Goal: Information Seeking & Learning: Learn about a topic

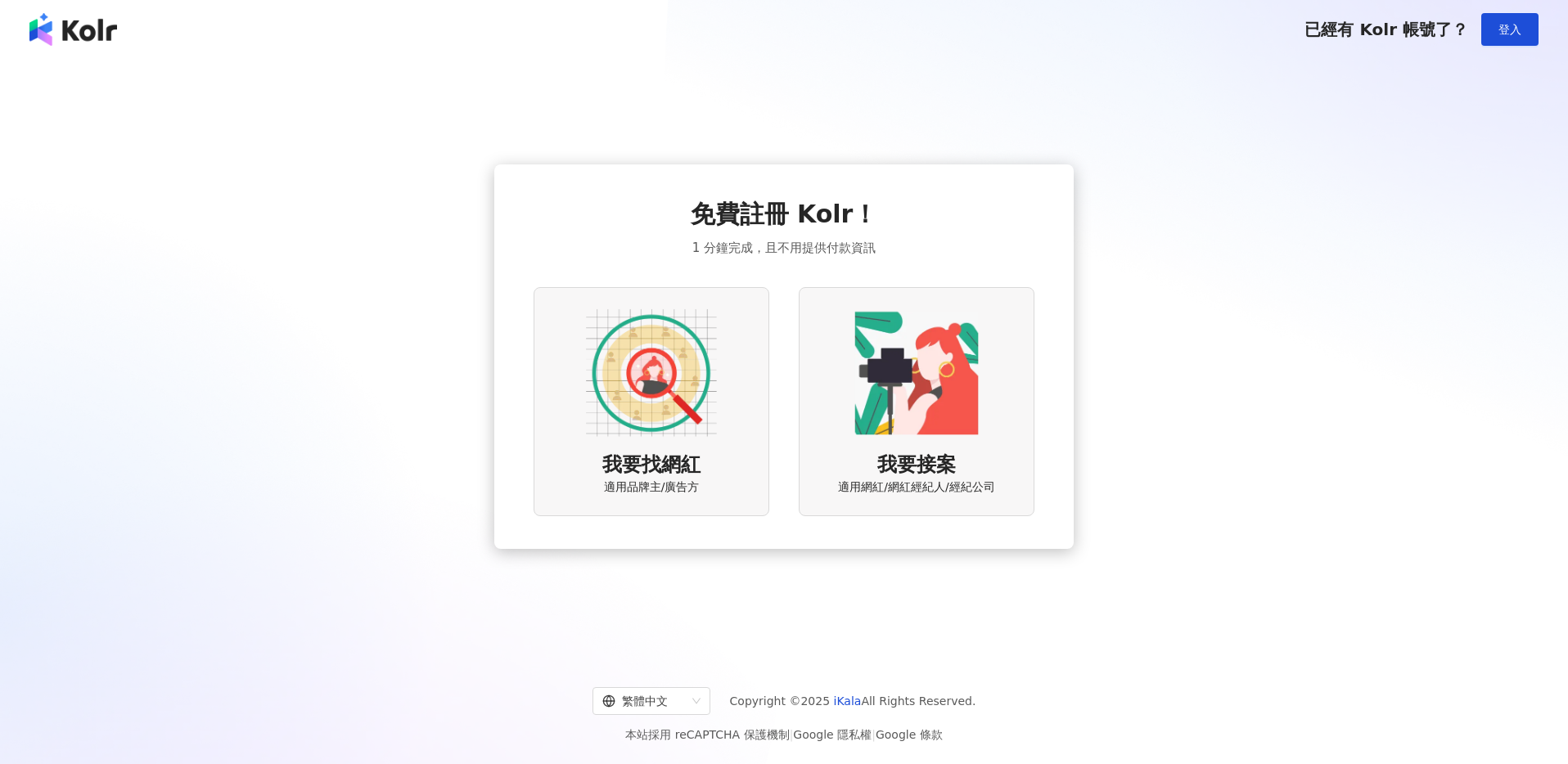
click at [712, 380] on img at bounding box center [652, 373] width 131 height 131
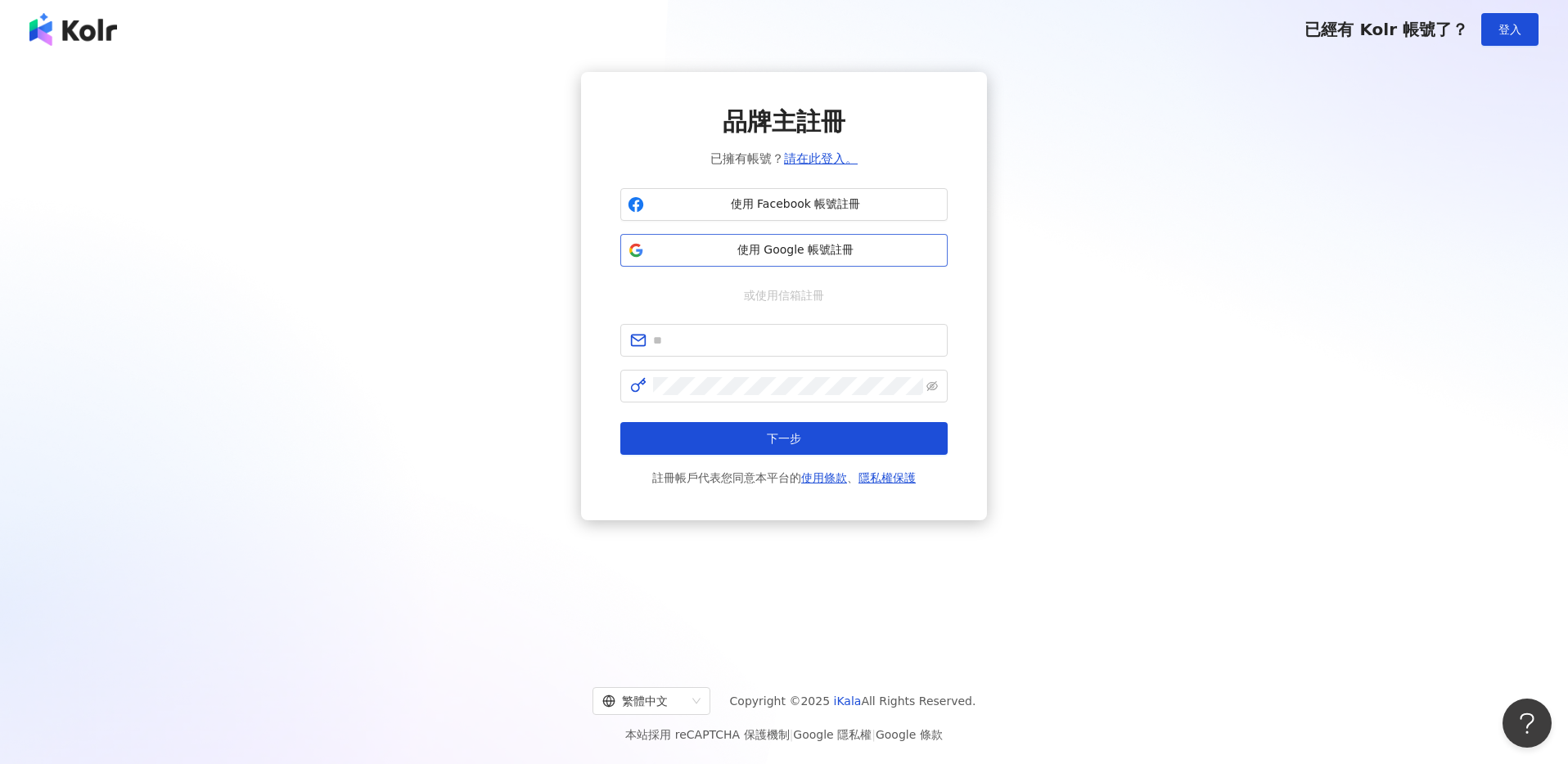
click at [749, 243] on span "使用 Google 帳號註冊" at bounding box center [795, 251] width 290 height 16
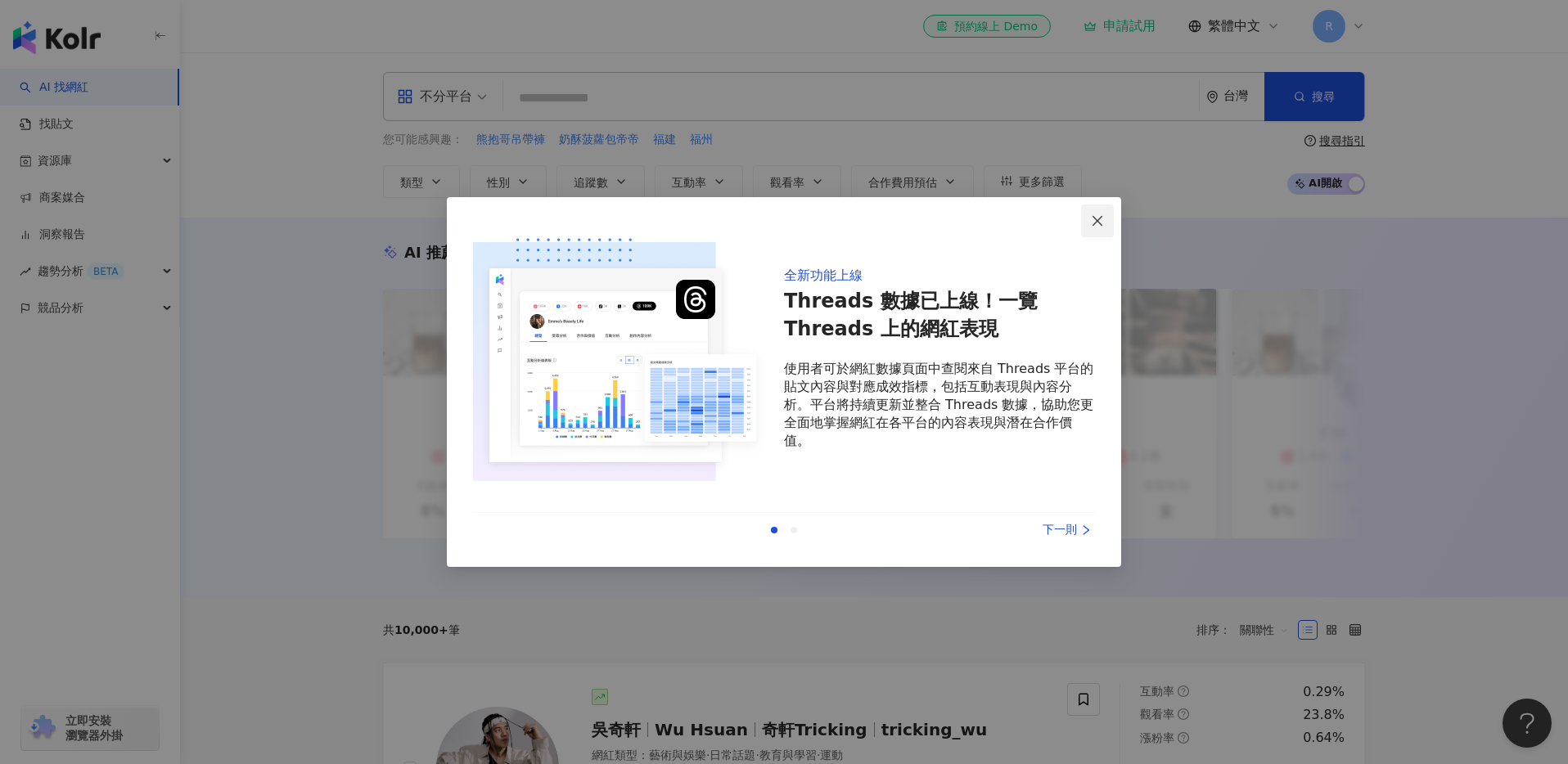
click at [1097, 220] on icon "close" at bounding box center [1097, 220] width 10 height 10
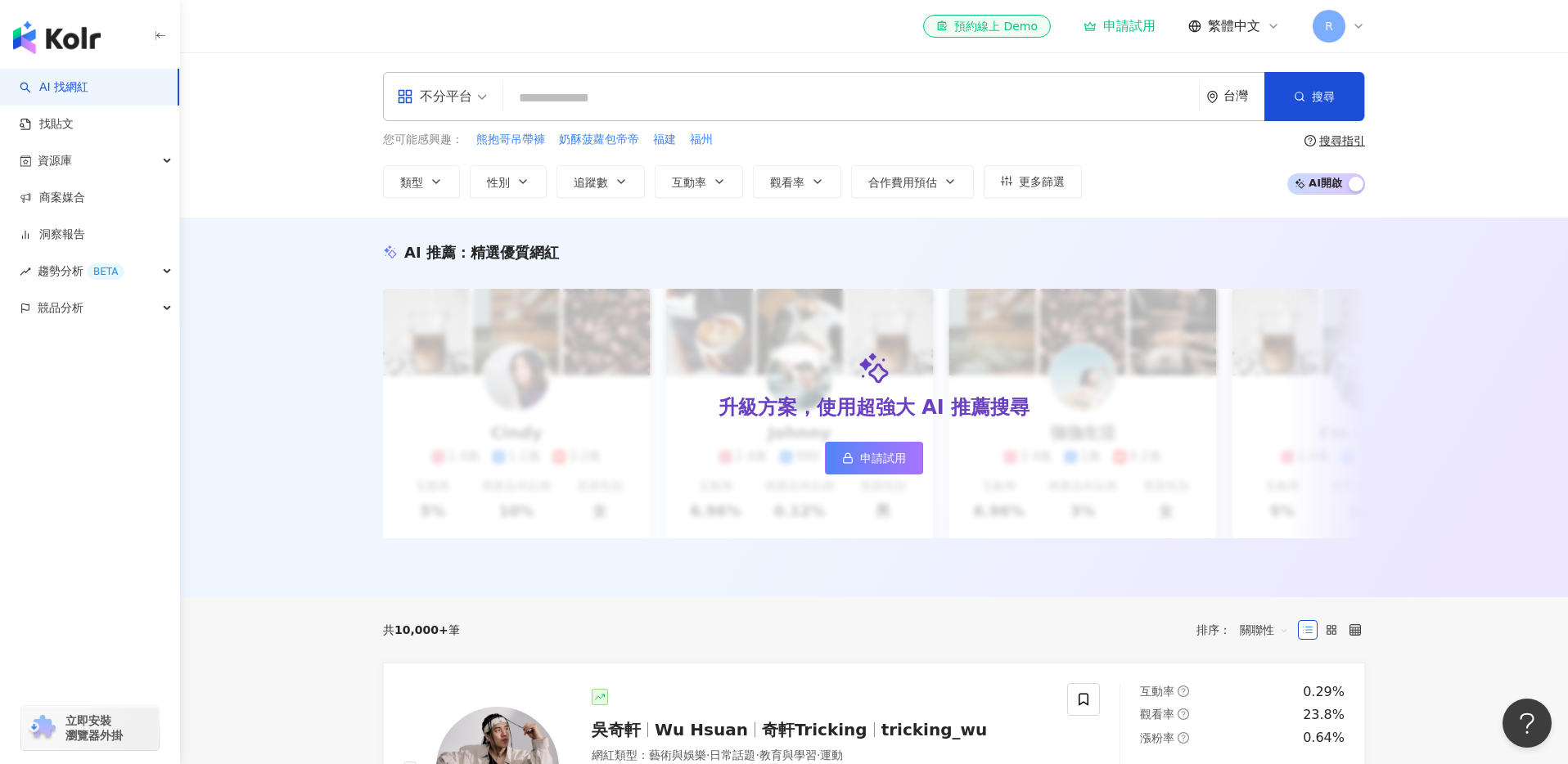
click at [697, 112] on input "search" at bounding box center [851, 97] width 683 height 31
type input "**"
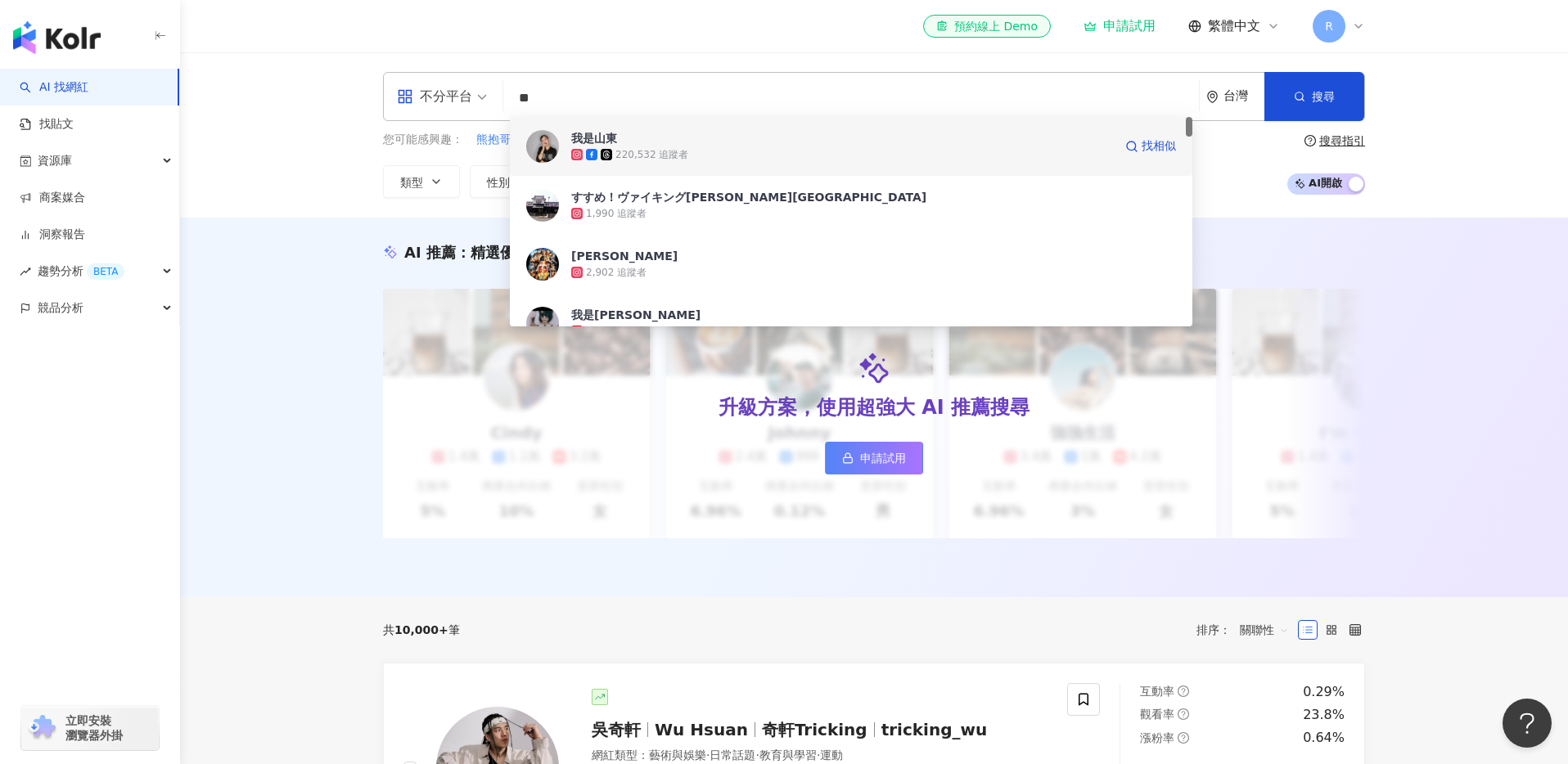
click at [858, 157] on div "220,532 追蹤者" at bounding box center [842, 154] width 542 height 16
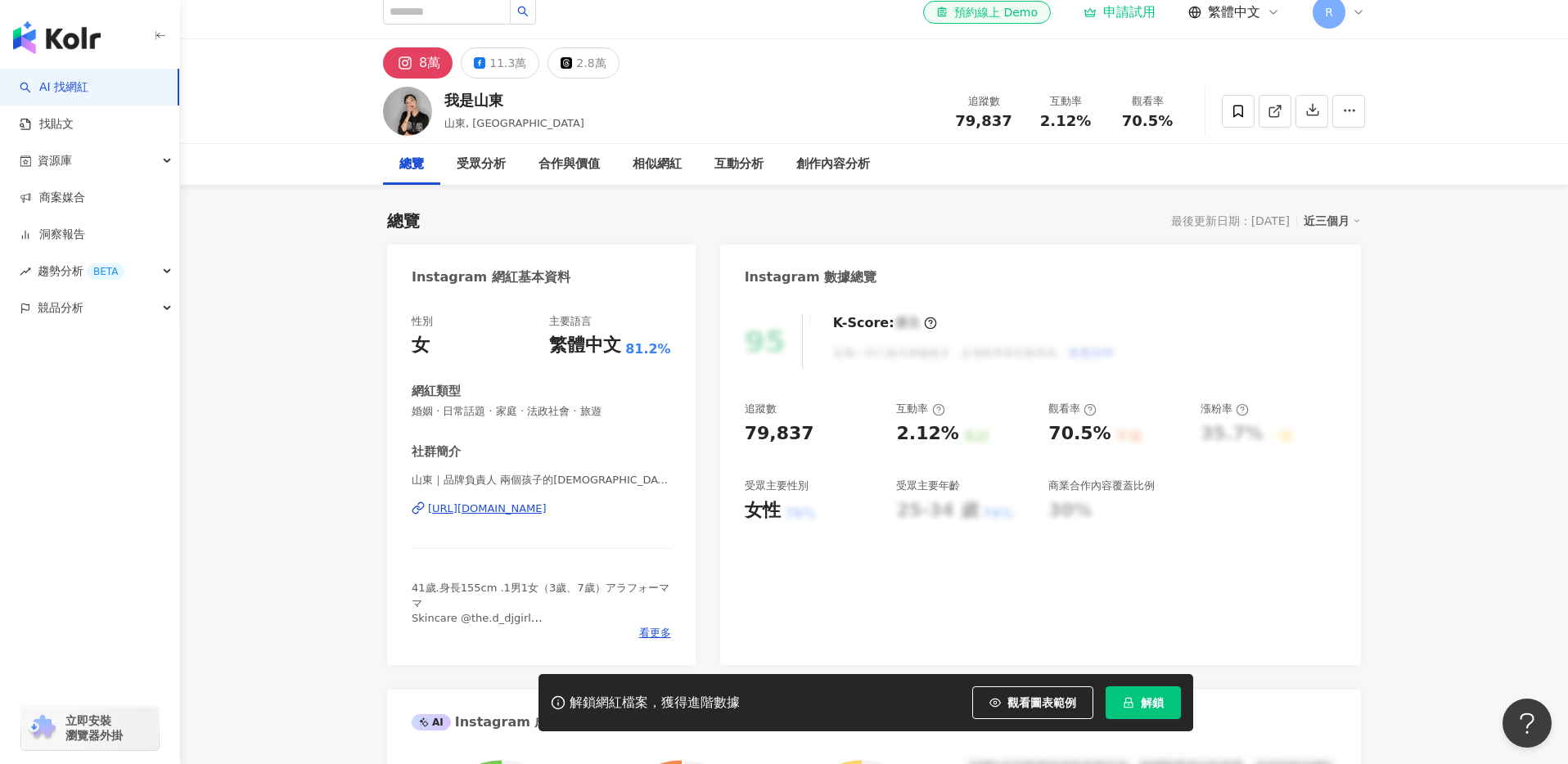
scroll to position [38, 0]
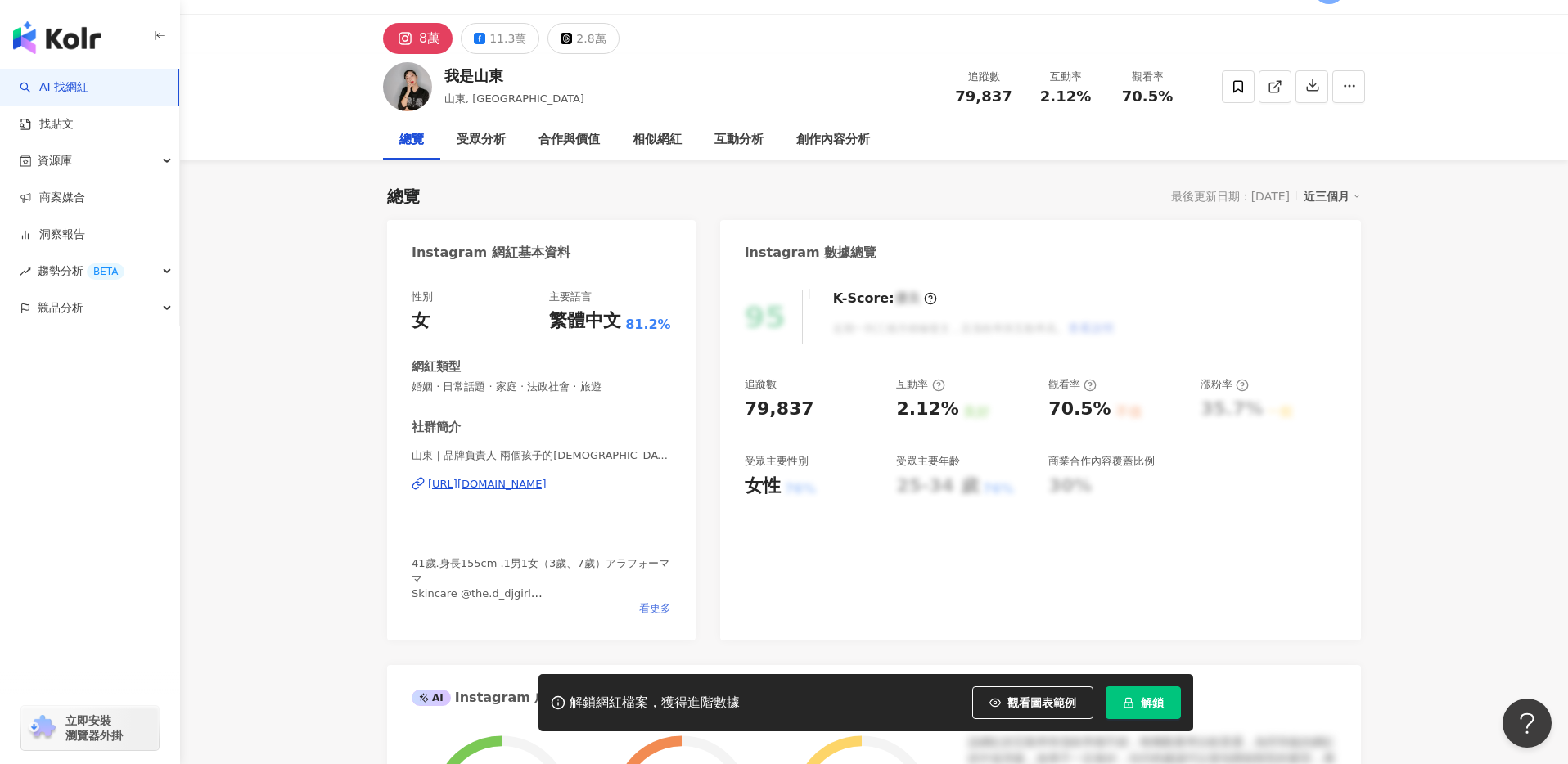
click at [645, 603] on span "看更多" at bounding box center [655, 608] width 32 height 15
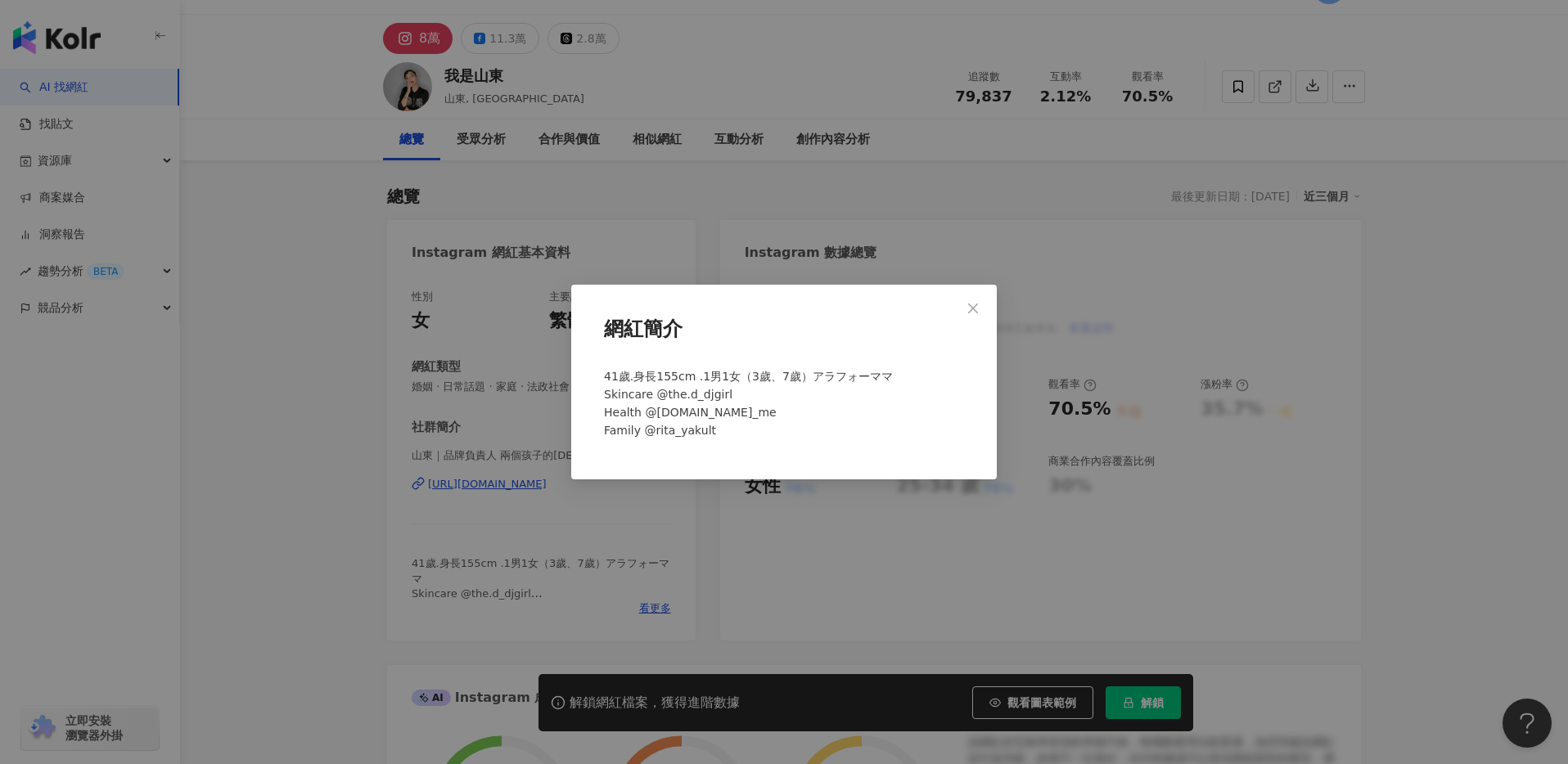
click at [787, 535] on div "網紅簡介 41歲.身長155cm .1男1女（3歲、7歲）アラフォーママ Skincare @the.d_djgirl Health @[DOMAIN_NAM…" at bounding box center [784, 382] width 1568 height 764
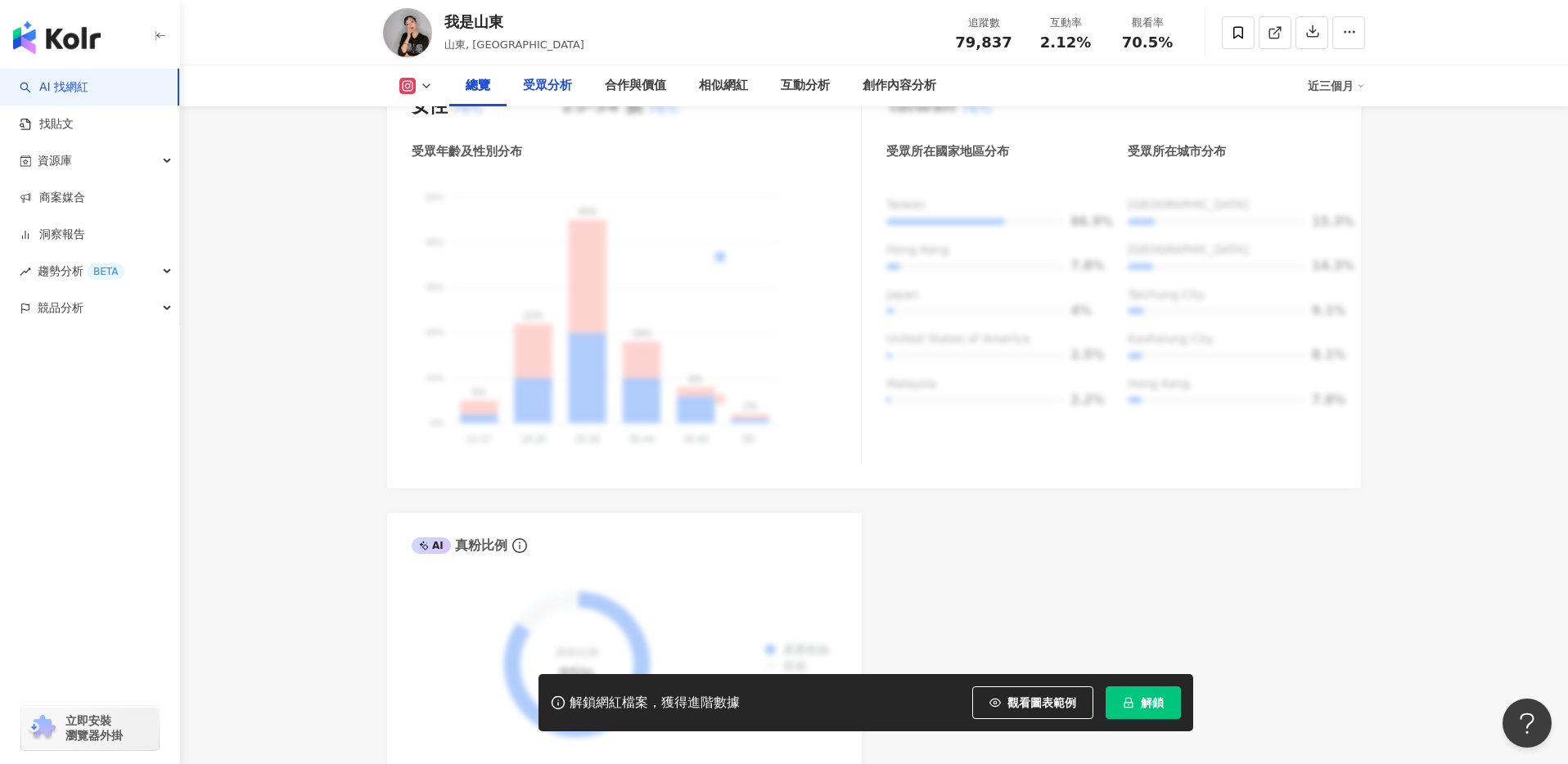
scroll to position [781, 0]
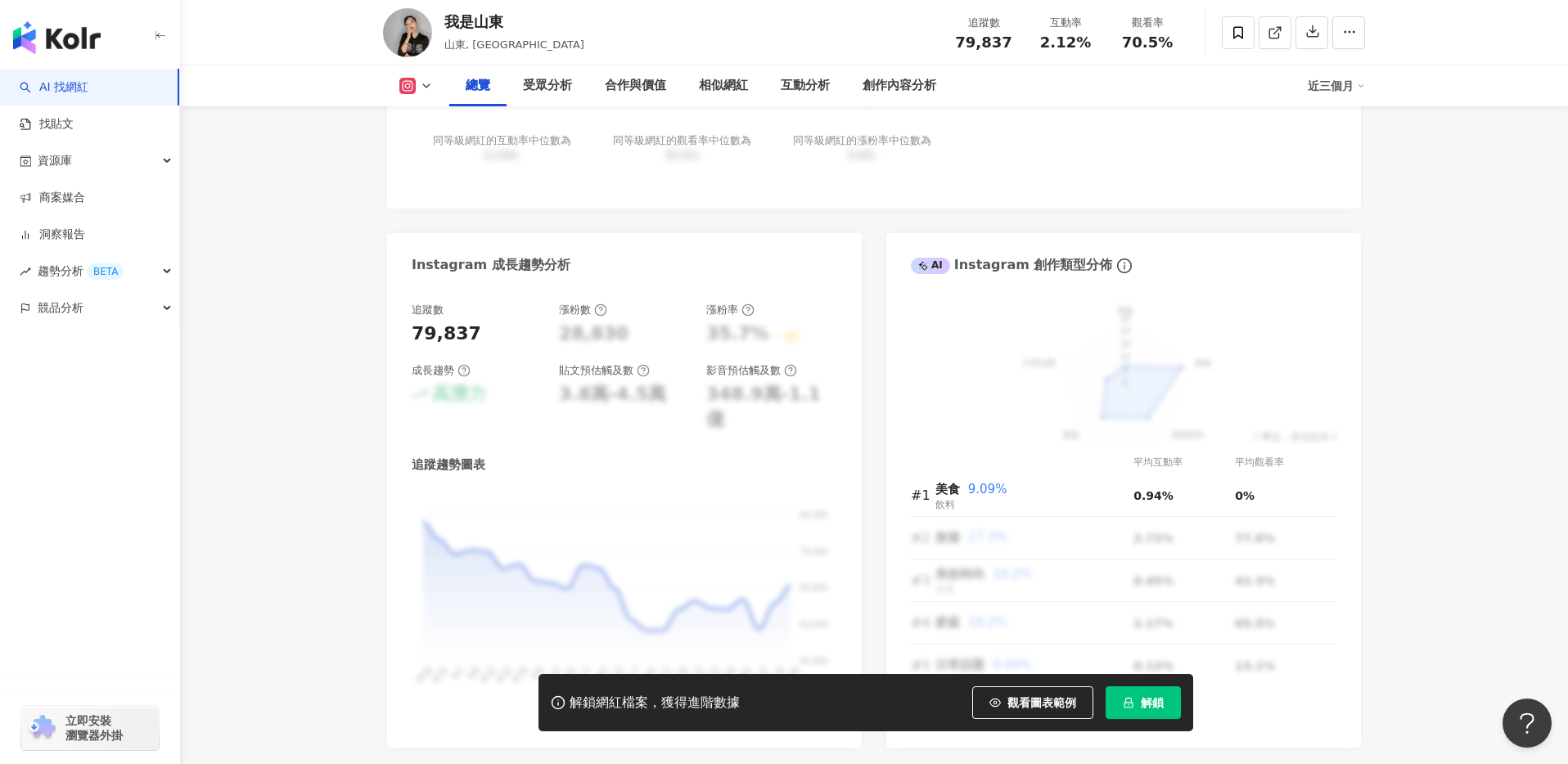
click at [420, 86] on icon at bounding box center [426, 86] width 13 height 13
click at [422, 152] on button "Facebook" at bounding box center [442, 154] width 98 height 23
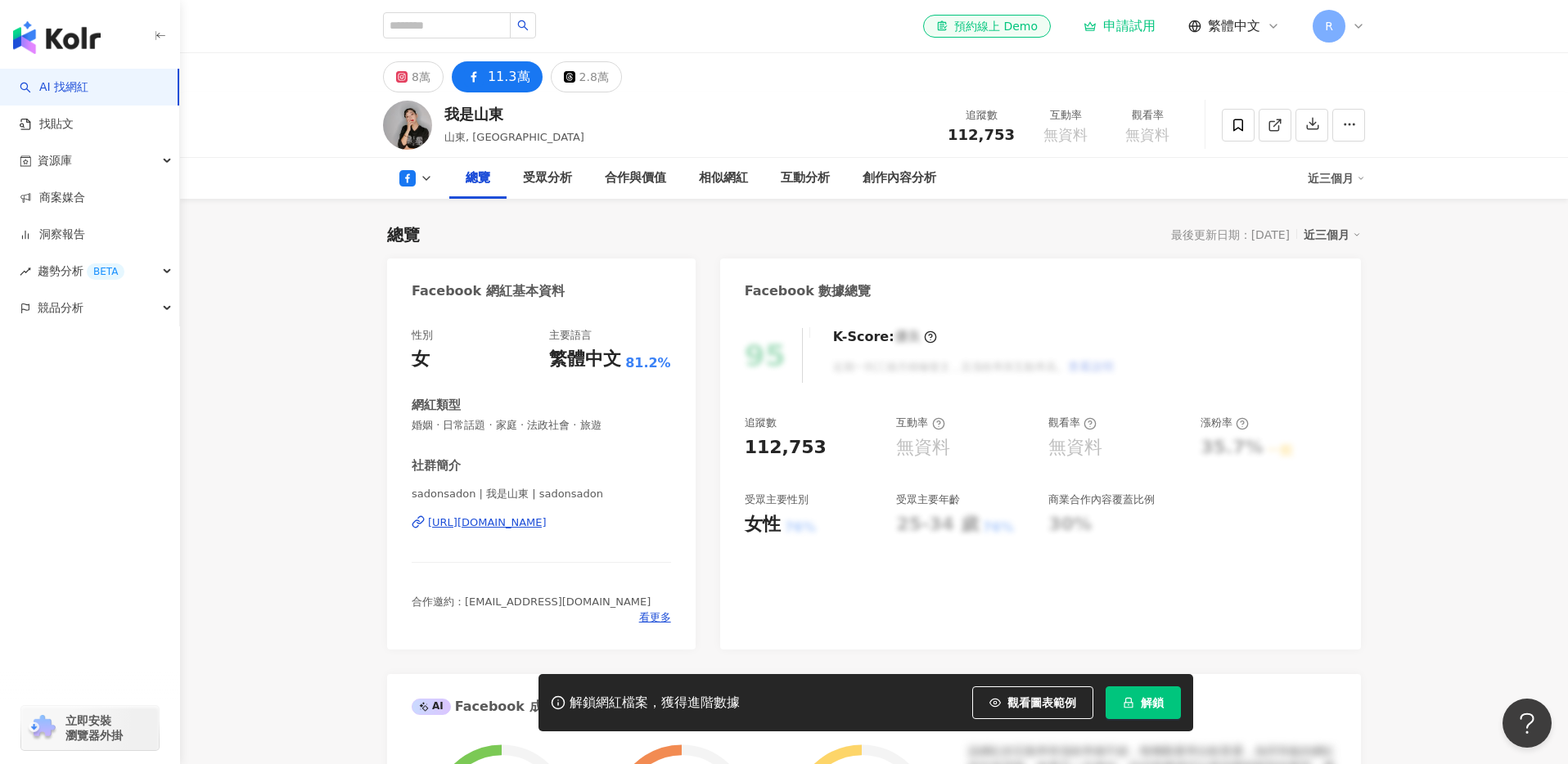
click at [449, 175] on div "總覽" at bounding box center [477, 178] width 58 height 41
click at [418, 81] on div "8萬" at bounding box center [421, 77] width 19 height 23
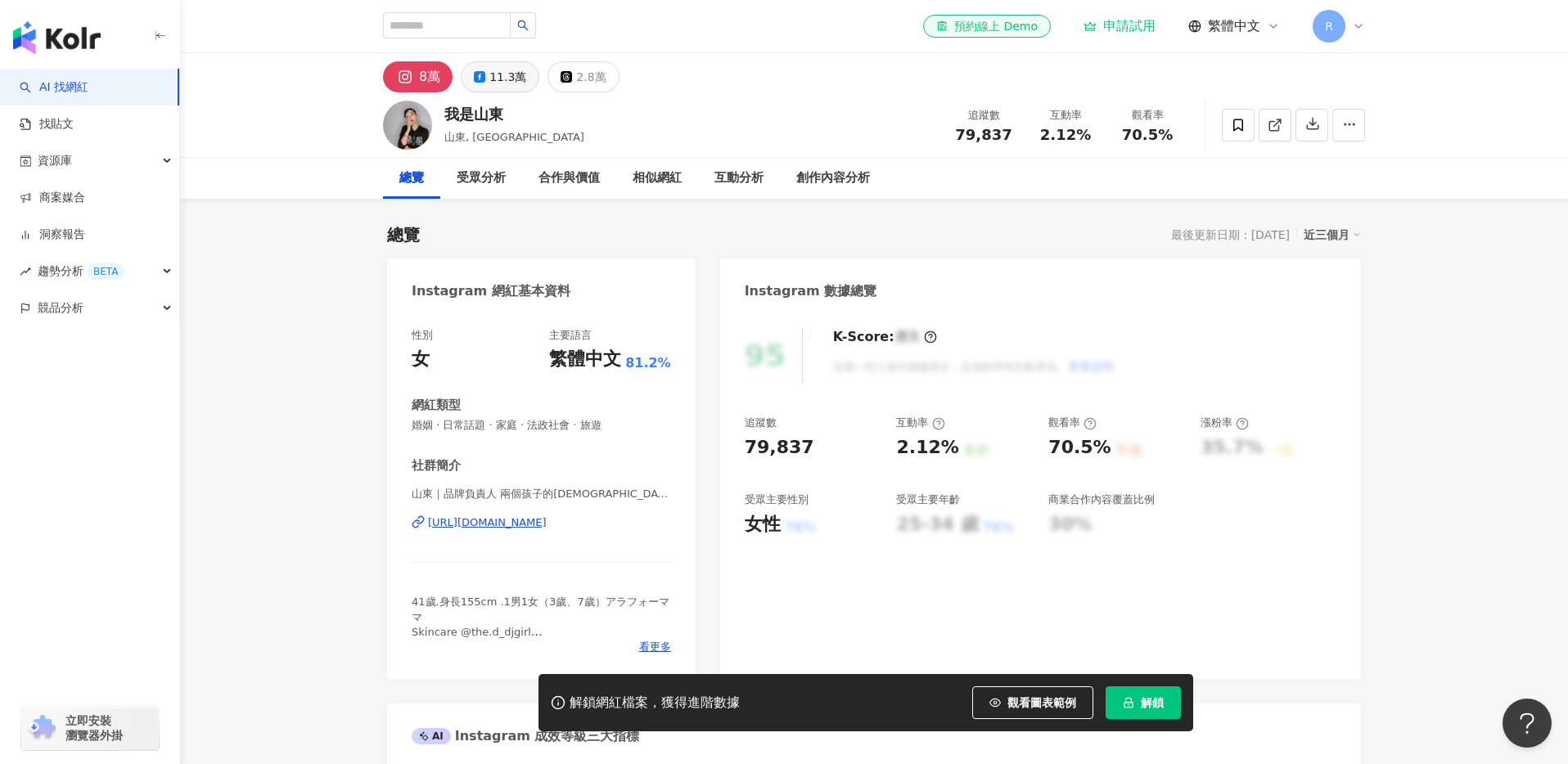
click at [485, 78] on button "11.3萬" at bounding box center [499, 76] width 79 height 31
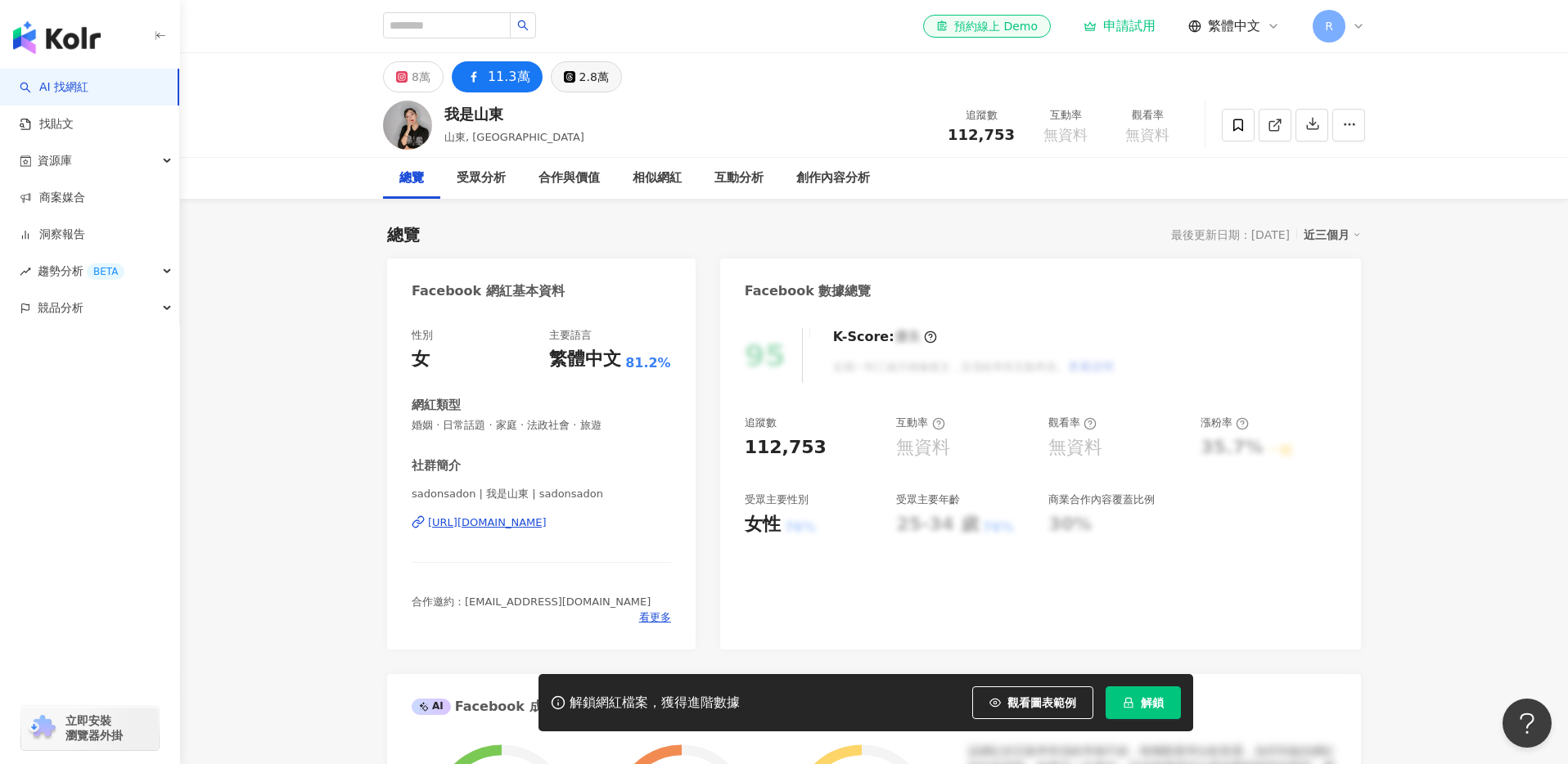
click at [579, 81] on div "2.8萬" at bounding box center [593, 77] width 29 height 23
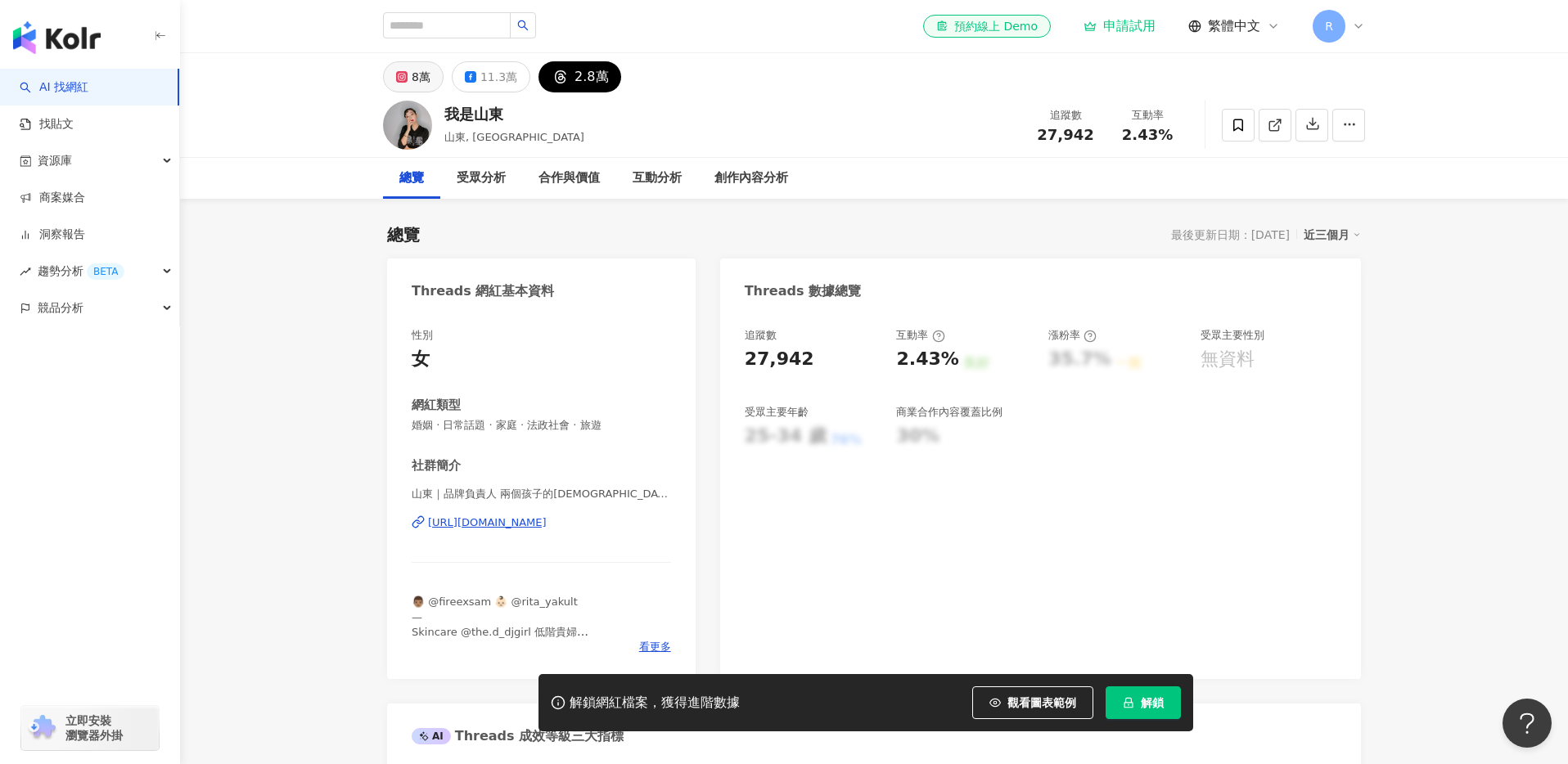
click at [418, 74] on div "8萬" at bounding box center [421, 77] width 19 height 23
